Goal: Information Seeking & Learning: Check status

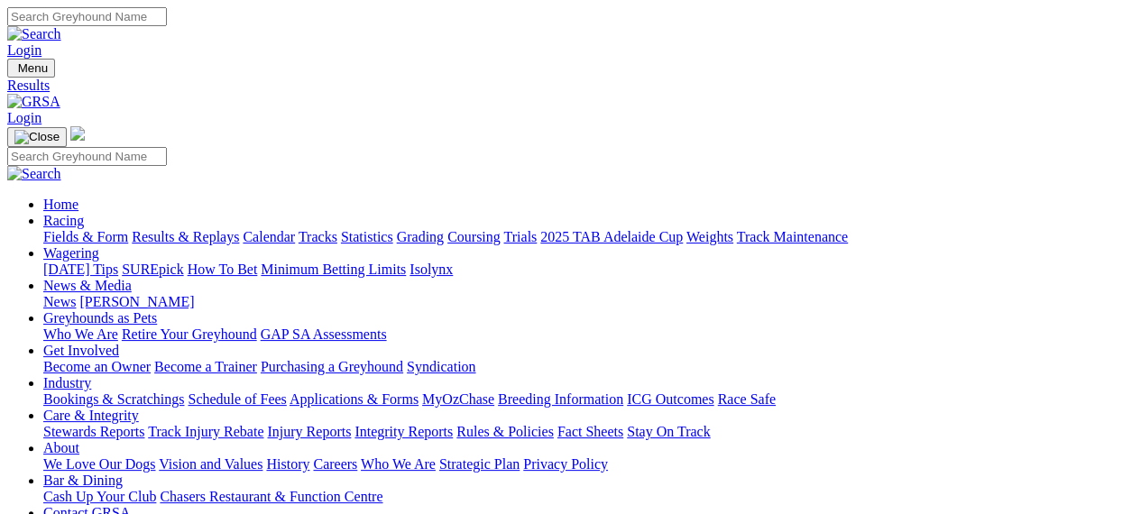
click at [218, 229] on link "Results & Replays" at bounding box center [185, 236] width 107 height 15
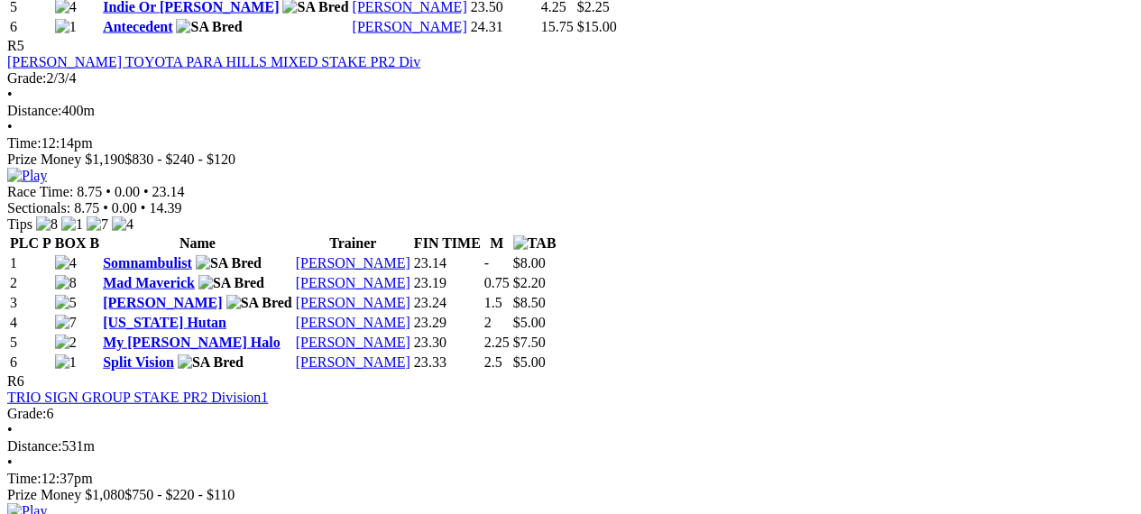
scroll to position [1805, 0]
